Goal: Information Seeking & Learning: Learn about a topic

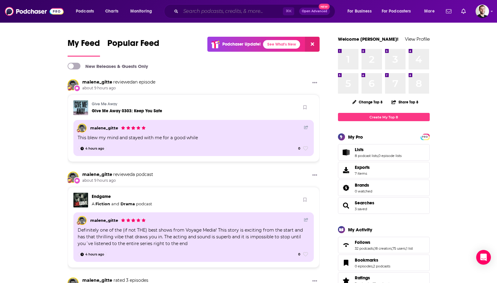
click at [210, 7] on input "Search podcasts, credits, & more..." at bounding box center [232, 11] width 102 height 10
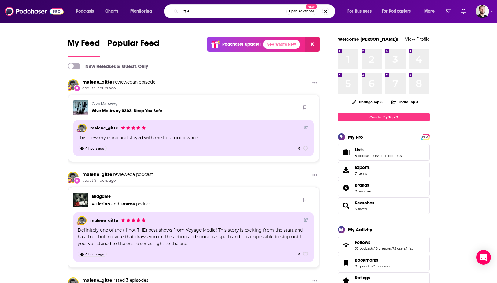
type input "#"
type input "3PL"
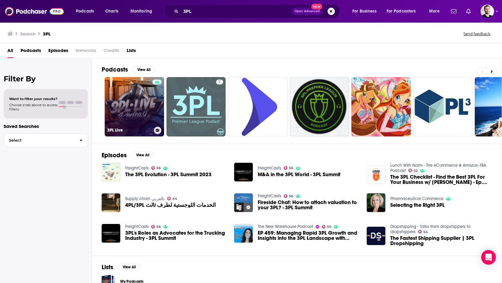
click at [121, 112] on link "3PL Live" at bounding box center [134, 106] width 59 height 59
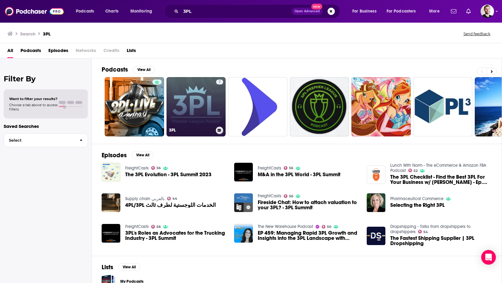
click at [195, 114] on link "7 3PL" at bounding box center [196, 106] width 59 height 59
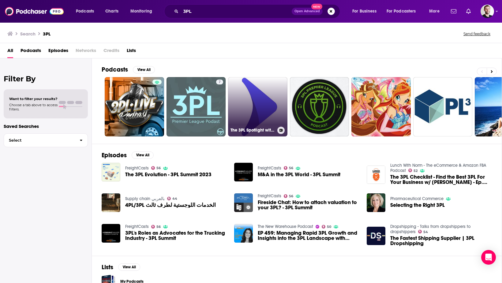
click at [243, 121] on link "The 3PL Spotlight with PrepBusiness" at bounding box center [257, 106] width 59 height 59
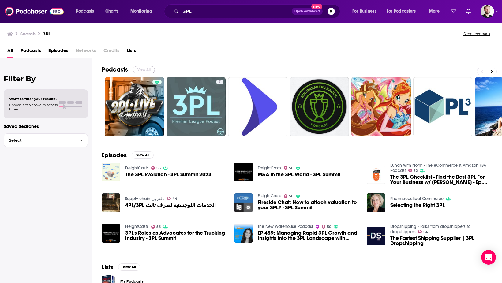
click at [149, 68] on button "View All" at bounding box center [144, 69] width 22 height 7
click at [61, 33] on div "Search 3PL Send feedback" at bounding box center [249, 33] width 485 height 9
click at [210, 10] on input "3PL" at bounding box center [236, 11] width 111 height 10
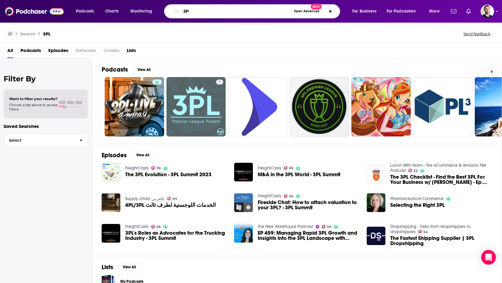
type input "3"
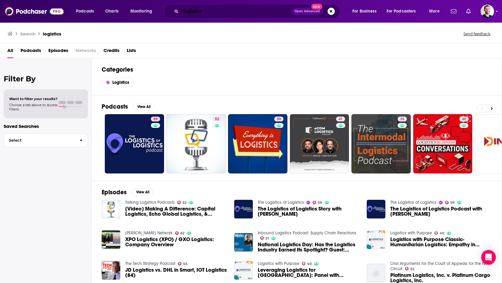
click at [207, 14] on input "logistics" at bounding box center [236, 11] width 111 height 10
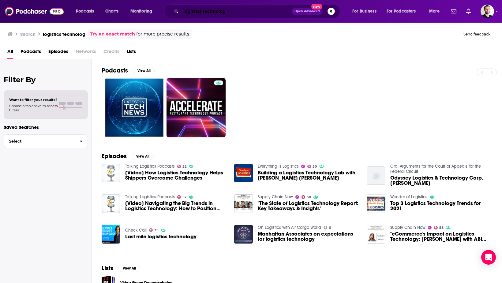
click at [227, 9] on input "logistics technolog" at bounding box center [236, 11] width 111 height 10
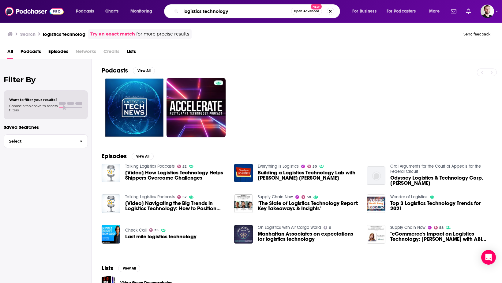
type input "logistics technology"
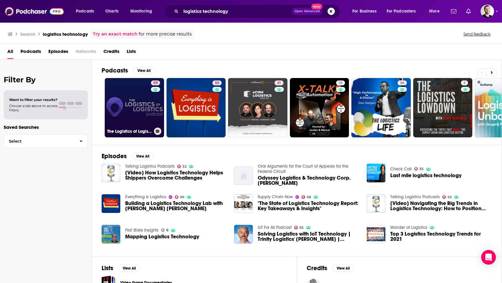
click at [137, 115] on link "59 The Logistics of Logistics" at bounding box center [134, 107] width 59 height 59
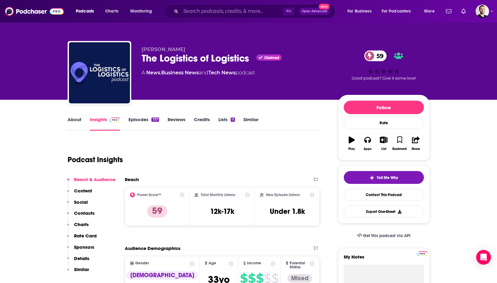
click at [79, 119] on link "About" at bounding box center [75, 124] width 14 height 14
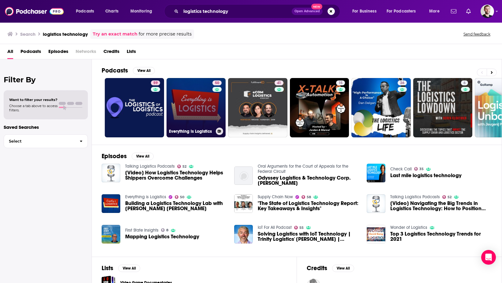
click at [205, 108] on link "50 Everything is Logistics" at bounding box center [196, 107] width 59 height 59
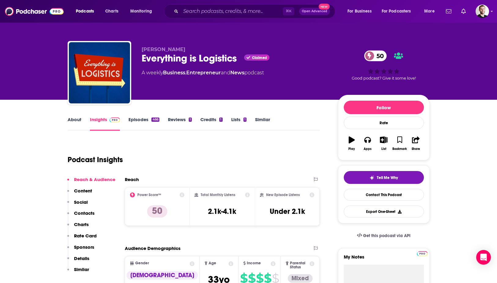
click at [69, 118] on link "About" at bounding box center [75, 124] width 14 height 14
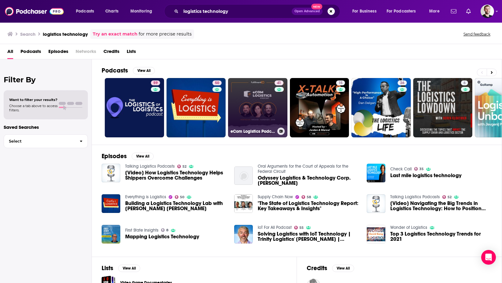
click at [246, 118] on link "41 eCom Logistics Podcast" at bounding box center [257, 107] width 59 height 59
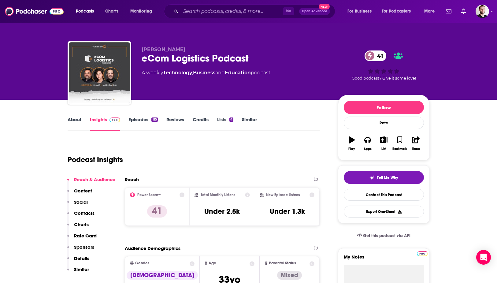
click at [80, 120] on link "About" at bounding box center [75, 124] width 14 height 14
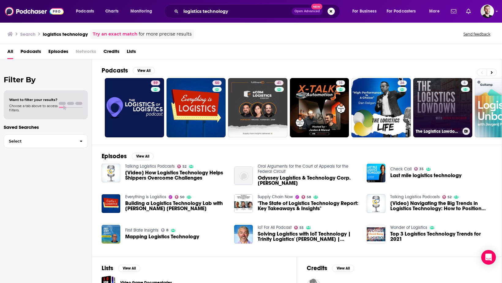
click at [423, 103] on link "6 The Logistics Lowdown" at bounding box center [442, 107] width 59 height 59
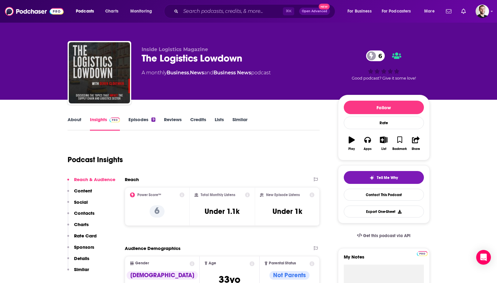
click at [72, 121] on link "About" at bounding box center [75, 124] width 14 height 14
